Goal: Find specific page/section: Find specific page/section

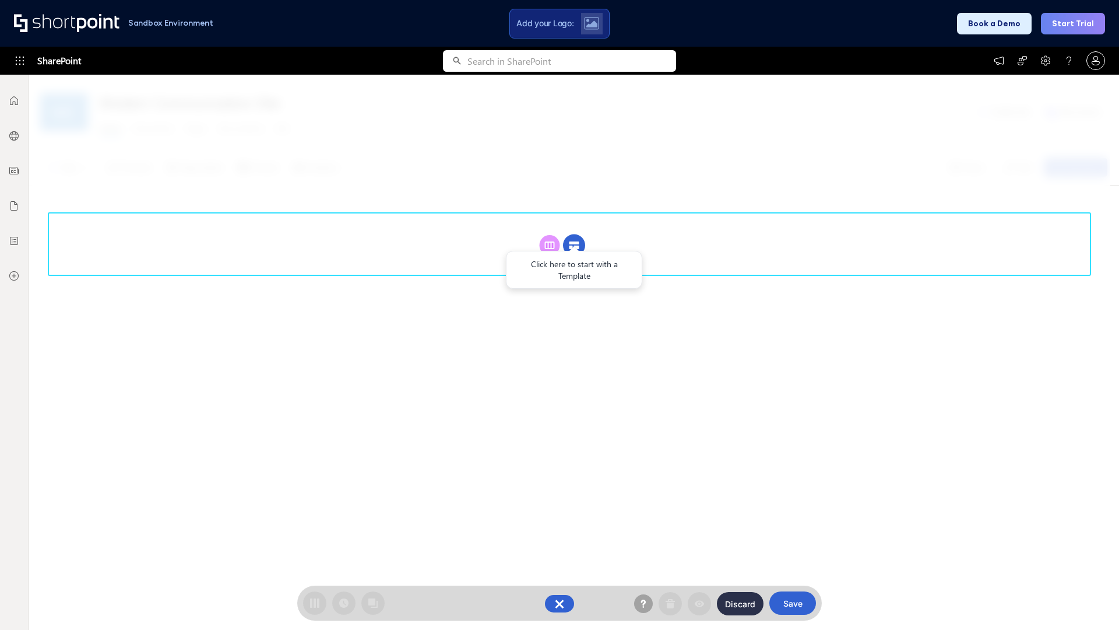
click at [574, 234] on circle at bounding box center [574, 245] width 22 height 22
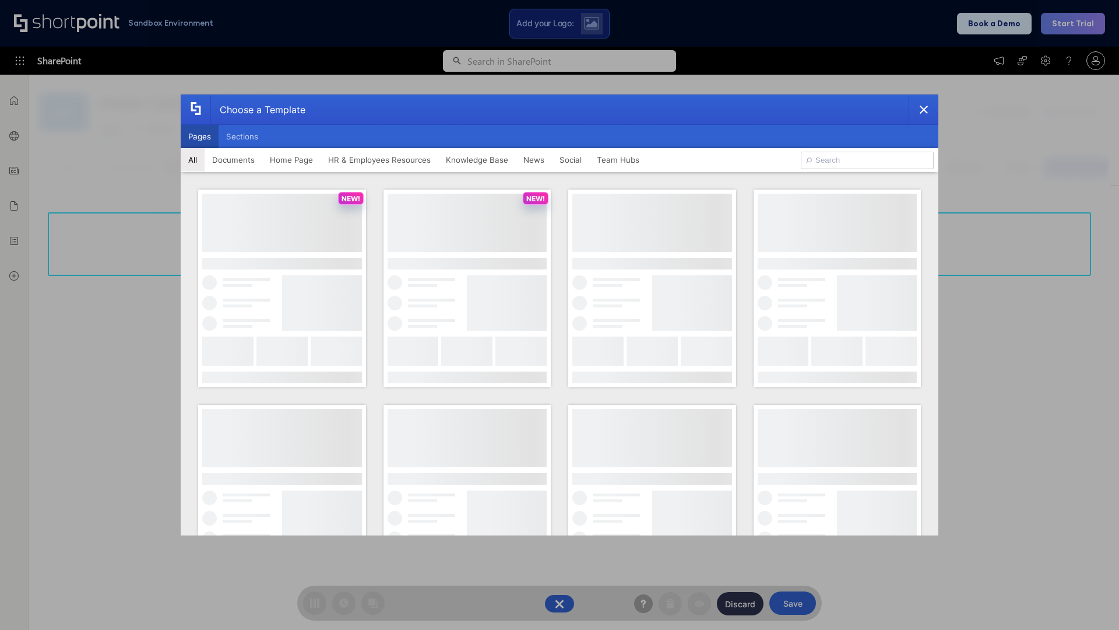
scroll to position [160, 0]
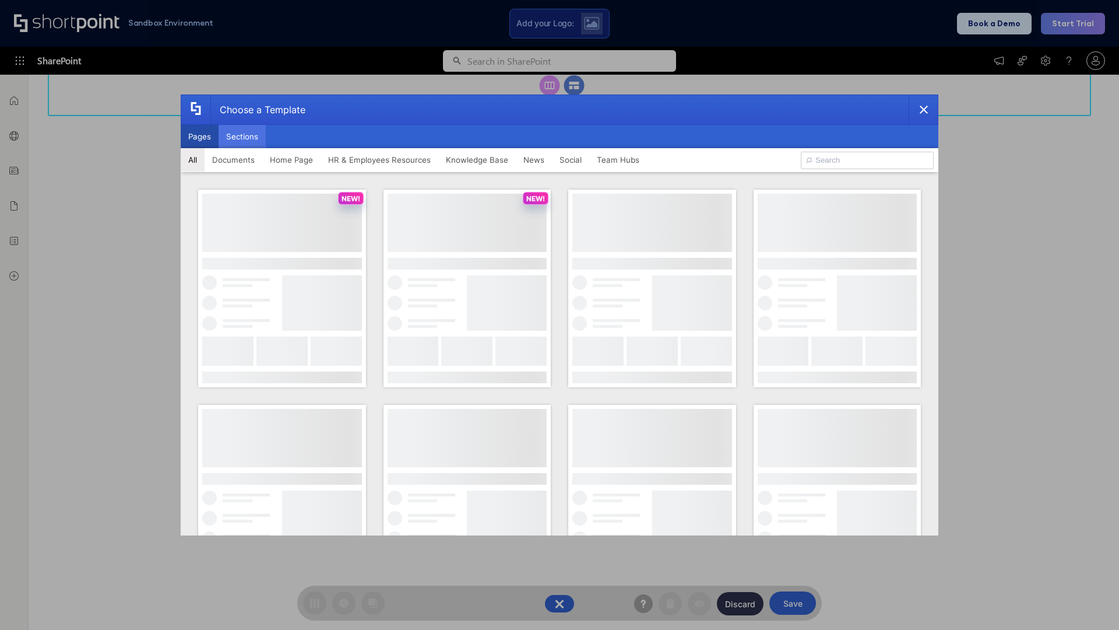
click at [242, 136] on button "Sections" at bounding box center [242, 136] width 47 height 23
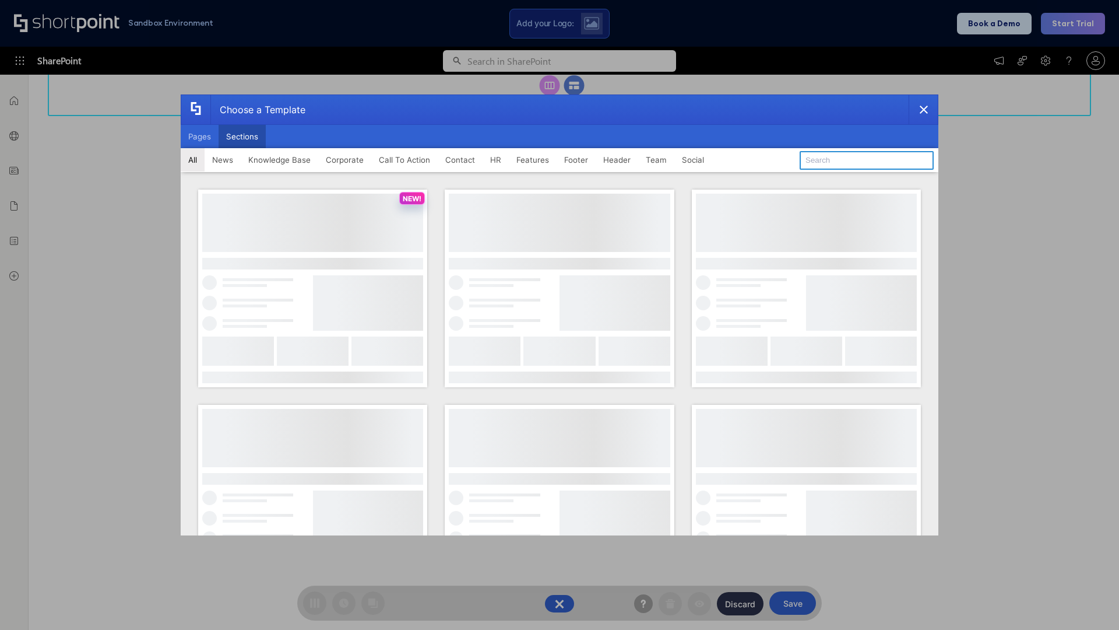
type input "Team Dashboard 2"
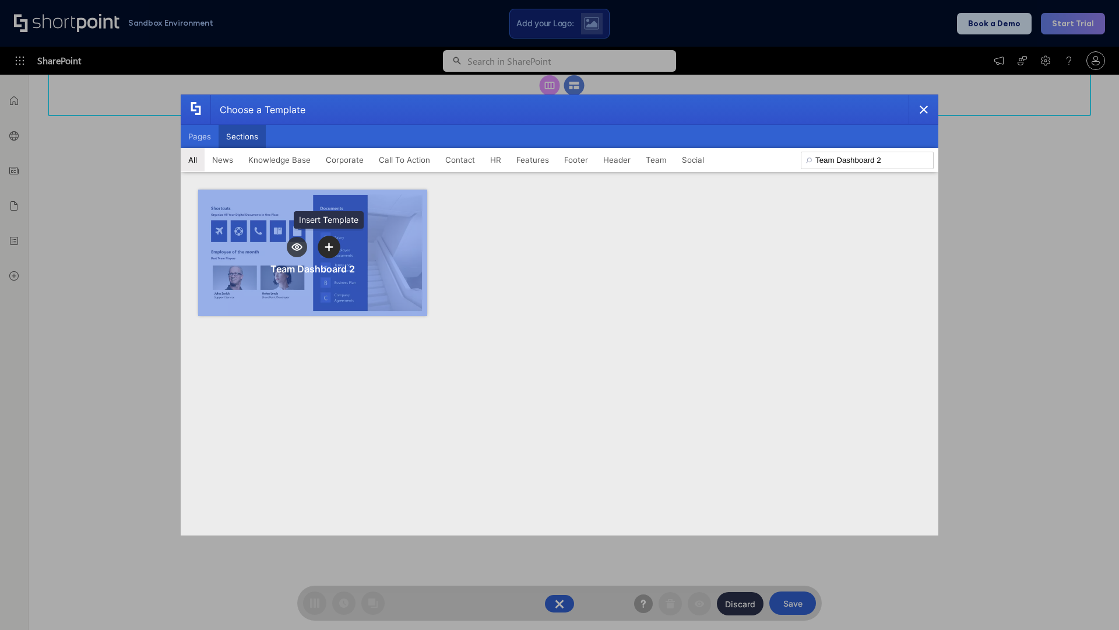
click at [329, 247] on icon "template selector" at bounding box center [329, 246] width 8 height 8
